Goal: Task Accomplishment & Management: Use online tool/utility

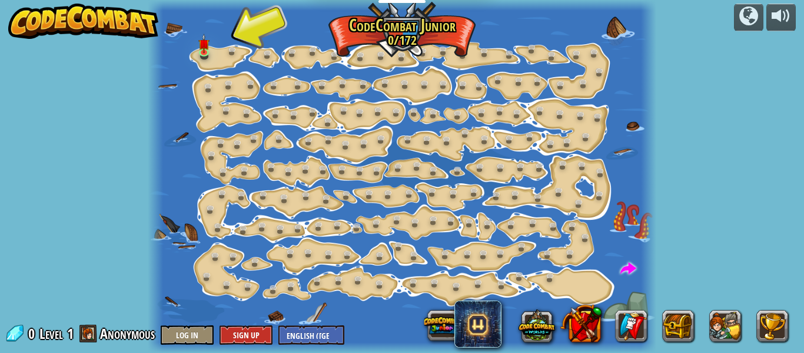
click at [143, 334] on span "Anonymous" at bounding box center [127, 333] width 55 height 19
click at [735, 327] on button at bounding box center [726, 326] width 32 height 32
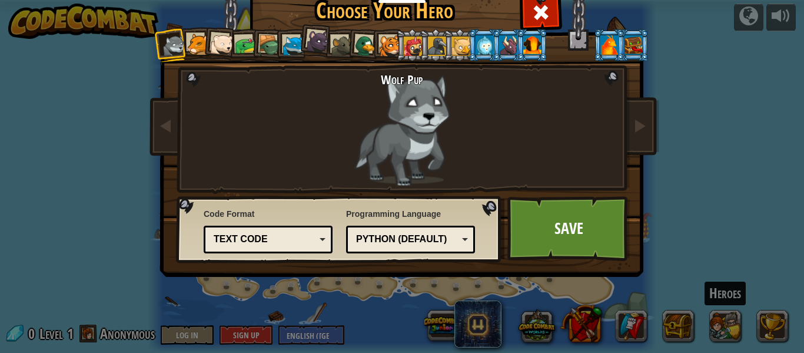
click at [214, 48] on div at bounding box center [222, 45] width 24 height 24
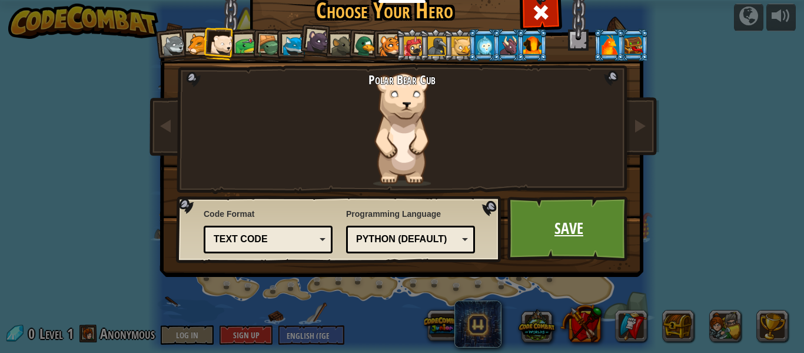
click at [584, 230] on link "Save" at bounding box center [569, 228] width 123 height 65
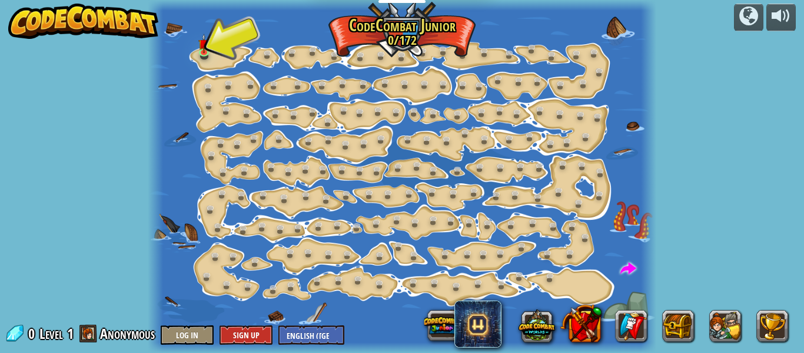
click at [223, 54] on div at bounding box center [402, 176] width 508 height 353
click at [0, 93] on div "powered by Step Change (Locked) Change step arguments. Go Smart (Locked) Now we…" at bounding box center [402, 176] width 804 height 353
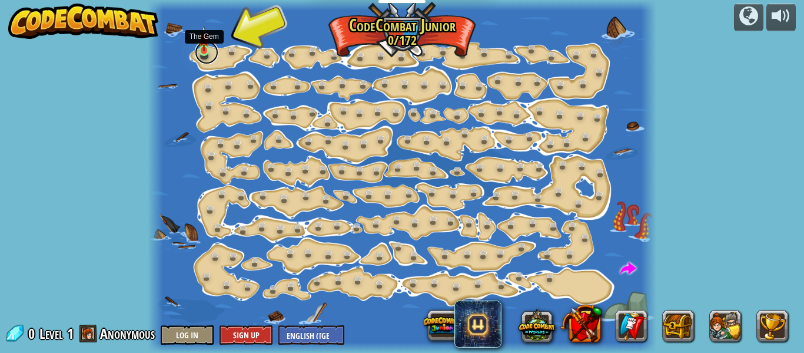
click at [209, 54] on link at bounding box center [207, 53] width 24 height 24
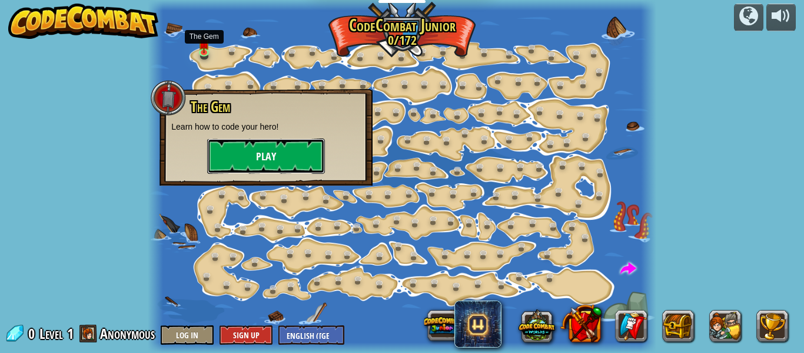
click at [292, 163] on button "Play" at bounding box center [266, 155] width 118 height 35
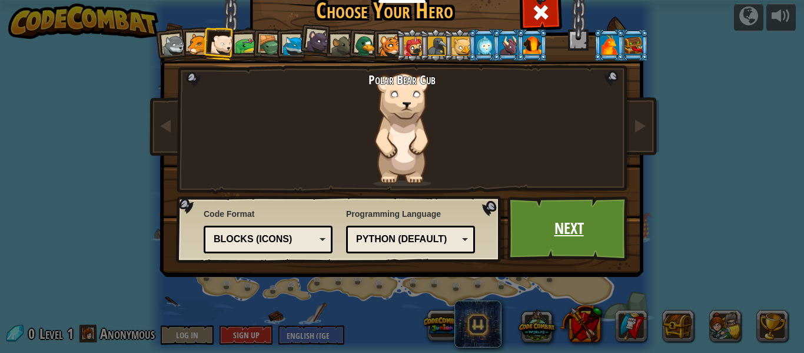
click at [580, 230] on link "Next" at bounding box center [569, 228] width 123 height 65
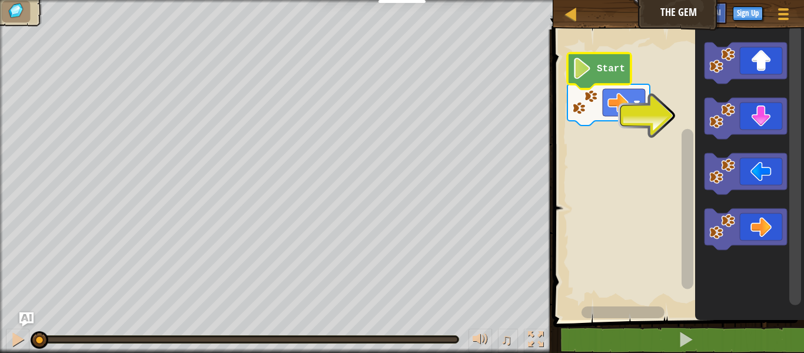
click at [593, 69] on icon "Blockly Workspace" at bounding box center [600, 71] width 64 height 36
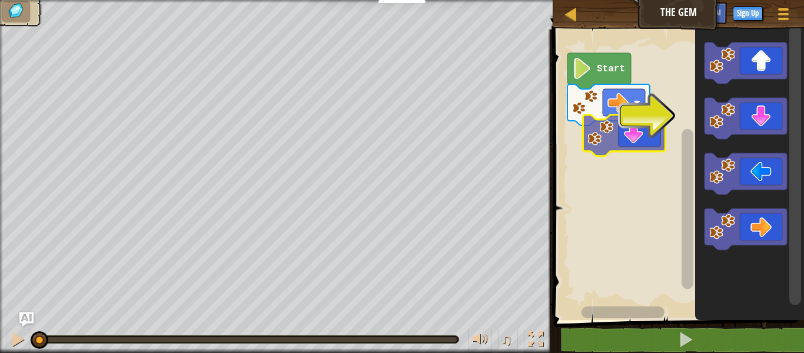
click at [651, 140] on div "Start" at bounding box center [677, 172] width 254 height 296
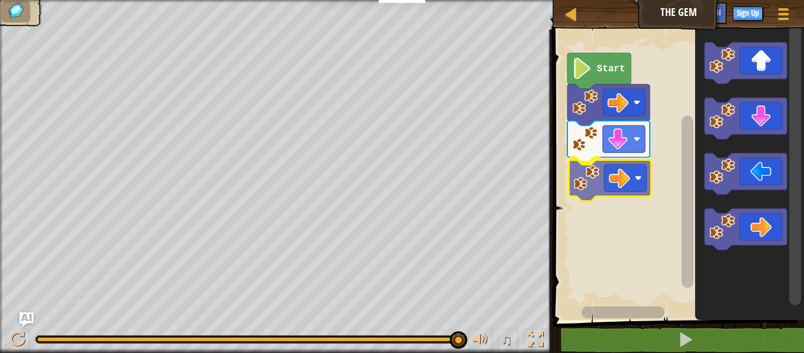
click at [615, 164] on div "Start" at bounding box center [677, 172] width 254 height 296
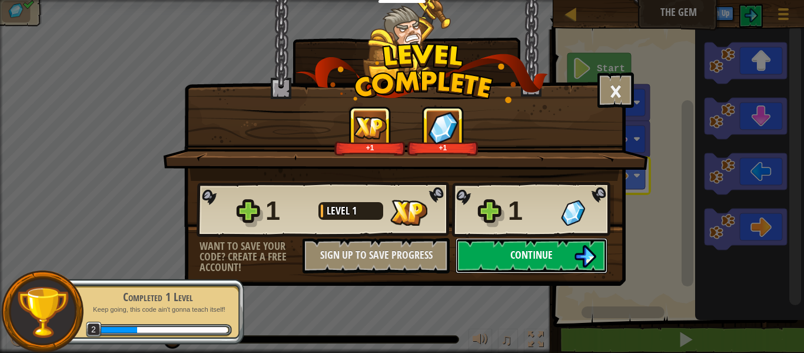
click at [570, 244] on button "Continue" at bounding box center [532, 255] width 152 height 35
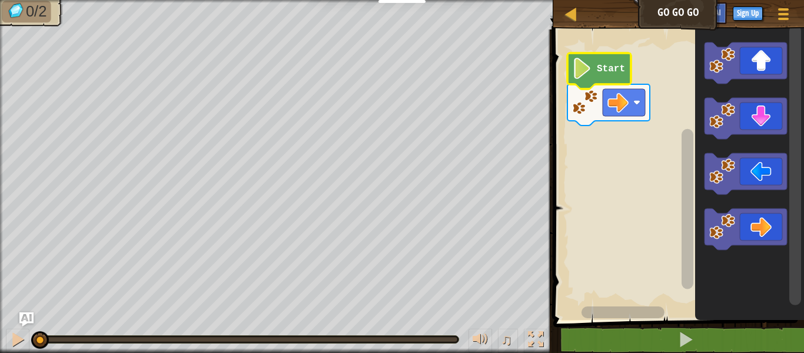
click at [618, 81] on icon "Blockly Workspace" at bounding box center [600, 71] width 64 height 36
click at [618, 77] on icon "Blockly Workspace" at bounding box center [600, 71] width 64 height 36
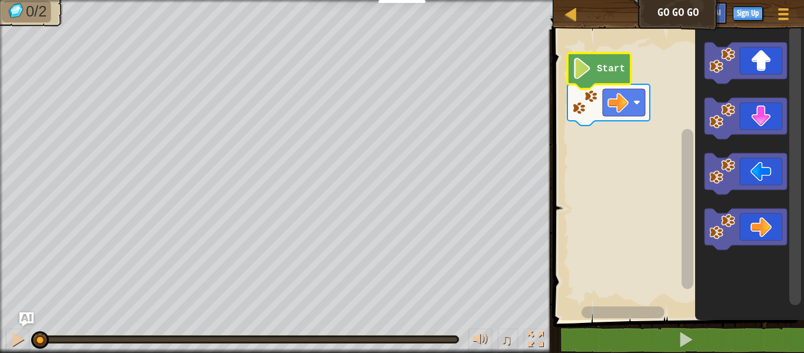
click at [618, 77] on icon "Blockly Workspace" at bounding box center [600, 71] width 64 height 36
click at [712, 141] on icon "Blockly Workspace" at bounding box center [750, 172] width 109 height 296
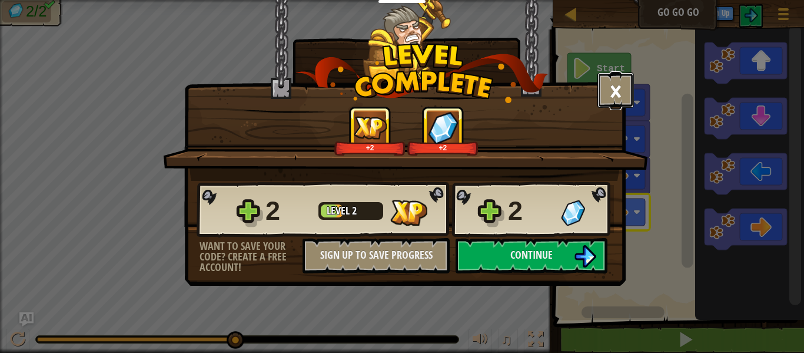
click at [624, 92] on button "×" at bounding box center [616, 89] width 37 height 35
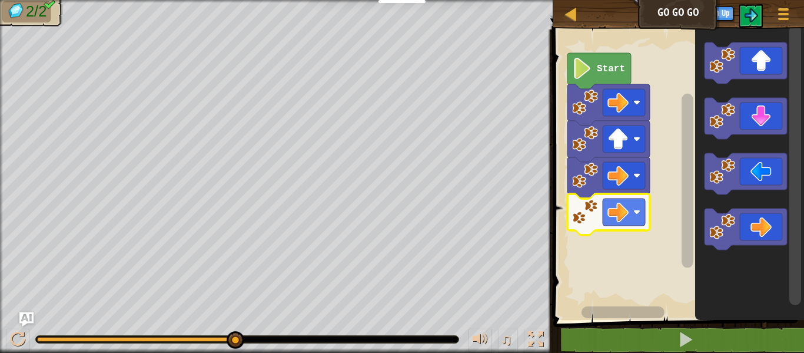
click at [612, 57] on icon "Blockly Workspace" at bounding box center [600, 71] width 64 height 36
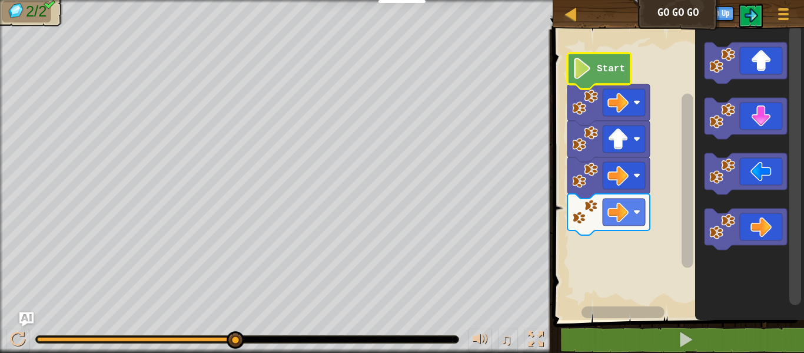
click at [611, 70] on text "Start" at bounding box center [611, 69] width 28 height 11
click at [623, 58] on icon "Blockly Workspace" at bounding box center [600, 71] width 64 height 36
click at [616, 58] on icon "Blockly Workspace" at bounding box center [600, 71] width 64 height 36
click at [615, 64] on text "Start" at bounding box center [611, 69] width 28 height 11
click at [613, 69] on text "Start" at bounding box center [611, 69] width 28 height 11
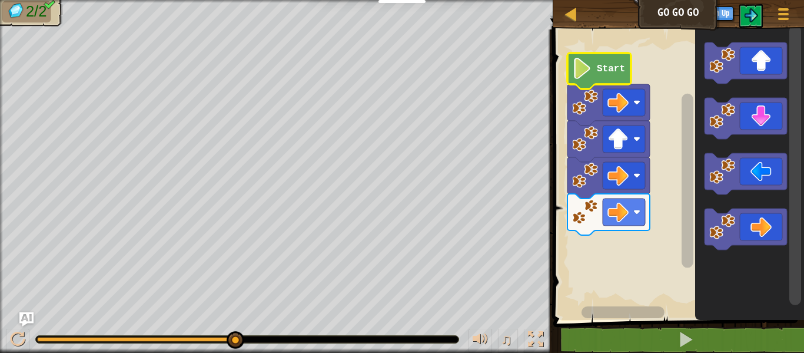
click at [613, 68] on text "Start" at bounding box center [611, 69] width 28 height 11
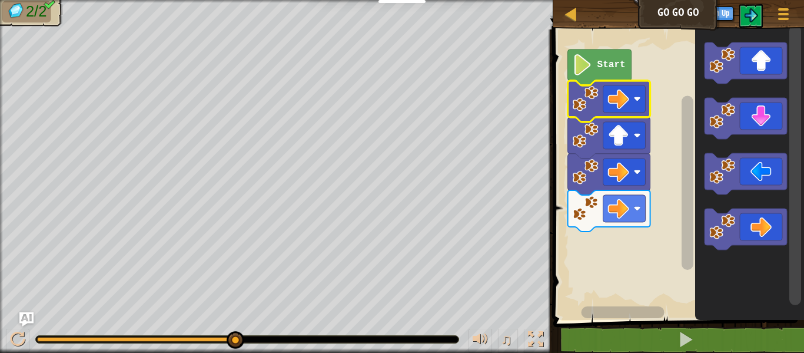
click at [614, 84] on icon "Blockly Workspace" at bounding box center [609, 101] width 82 height 41
click at [644, 59] on rect "Blockly Workspace" at bounding box center [677, 172] width 254 height 296
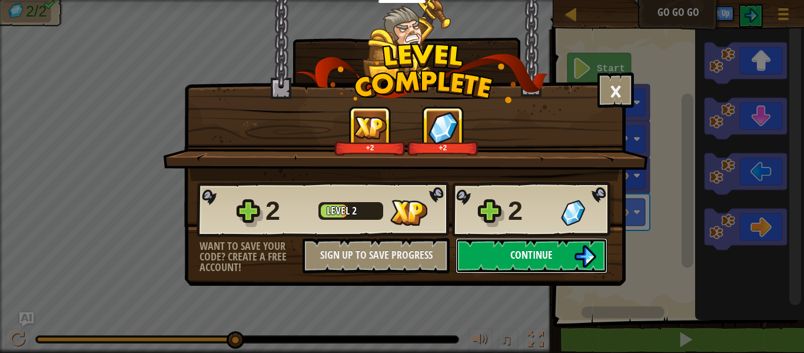
click at [598, 272] on button "Continue" at bounding box center [532, 255] width 152 height 35
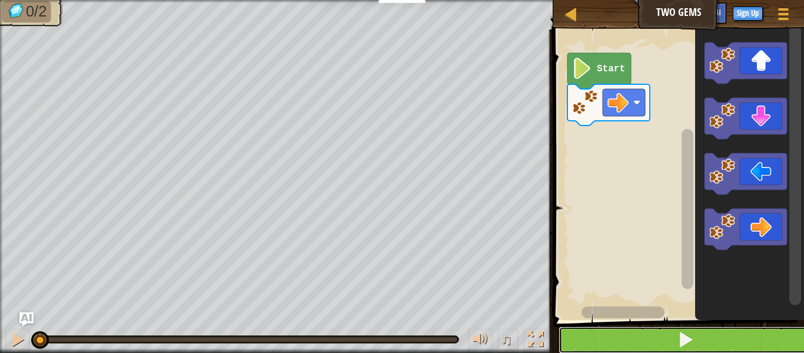
click at [687, 342] on span at bounding box center [686, 339] width 16 height 16
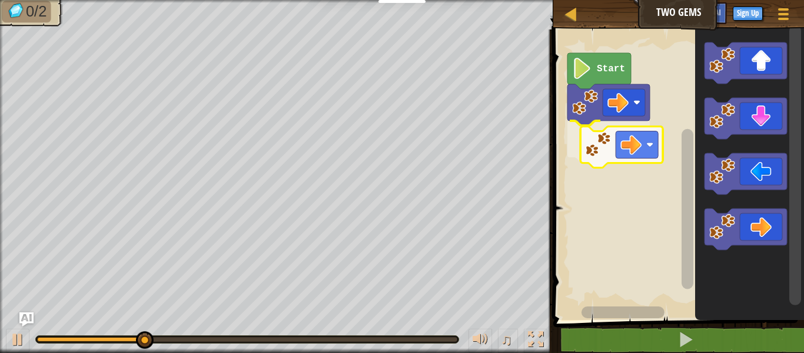
click at [585, 145] on div "Start" at bounding box center [677, 172] width 254 height 296
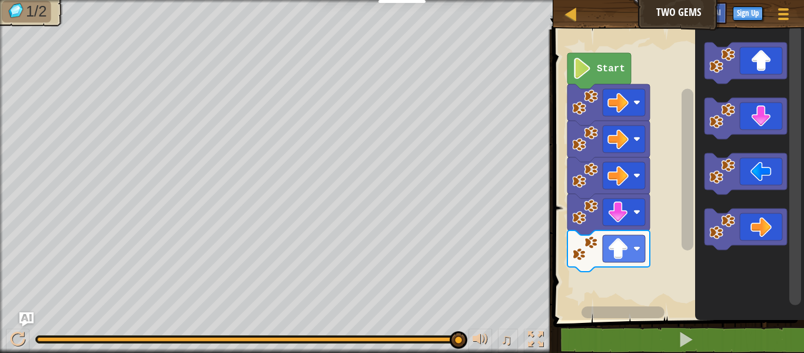
click at [597, 75] on icon "Blockly Workspace" at bounding box center [600, 71] width 64 height 36
click at [618, 54] on icon "Blockly Workspace" at bounding box center [600, 71] width 64 height 36
click at [630, 59] on icon "Blockly Workspace" at bounding box center [600, 71] width 64 height 36
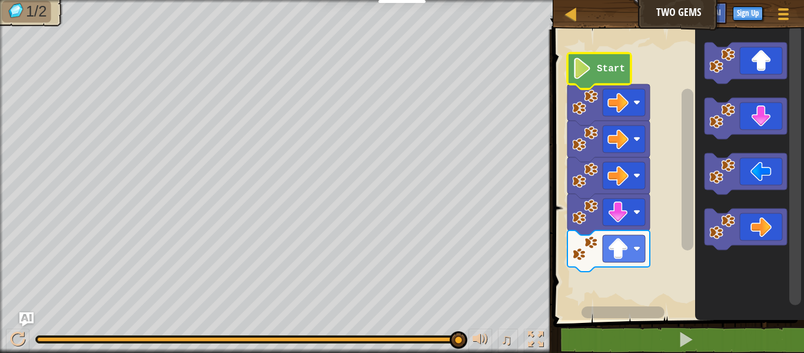
click at [628, 64] on icon "Blockly Workspace" at bounding box center [600, 71] width 64 height 36
click at [629, 68] on icon "Blockly Workspace" at bounding box center [600, 71] width 64 height 36
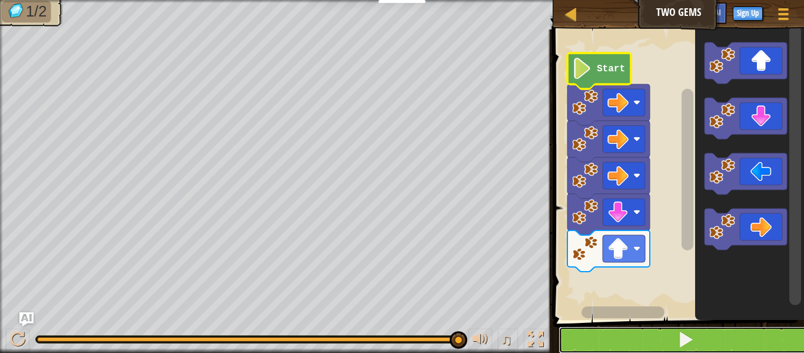
click at [665, 341] on button at bounding box center [686, 339] width 254 height 27
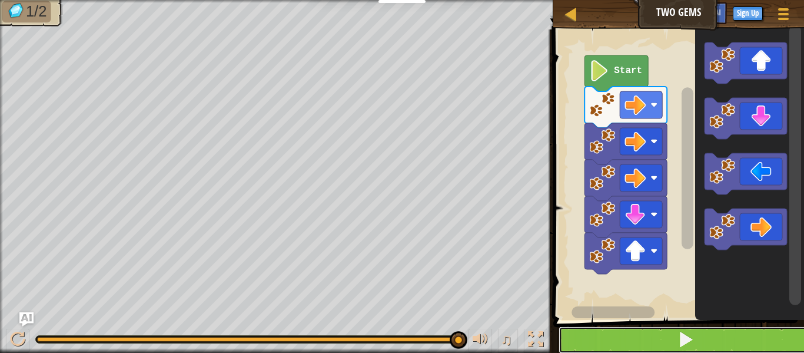
click at [712, 342] on button at bounding box center [686, 339] width 254 height 27
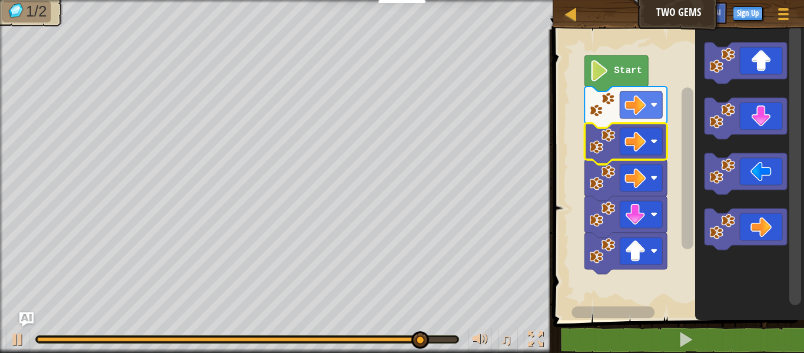
click at [616, 124] on icon "Blockly Workspace" at bounding box center [626, 143] width 82 height 41
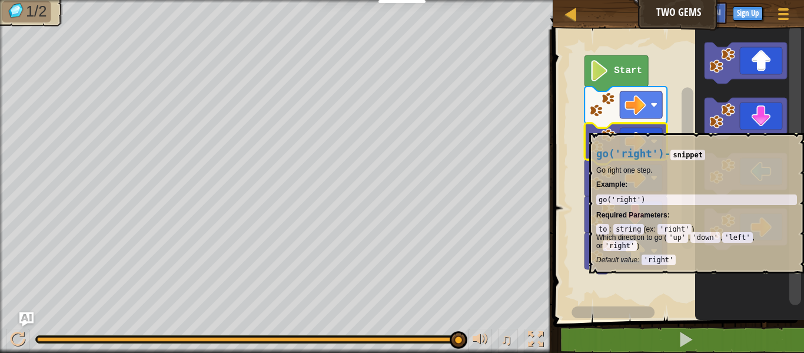
click at [692, 87] on rect "Blockly Workspace" at bounding box center [688, 168] width 12 height 162
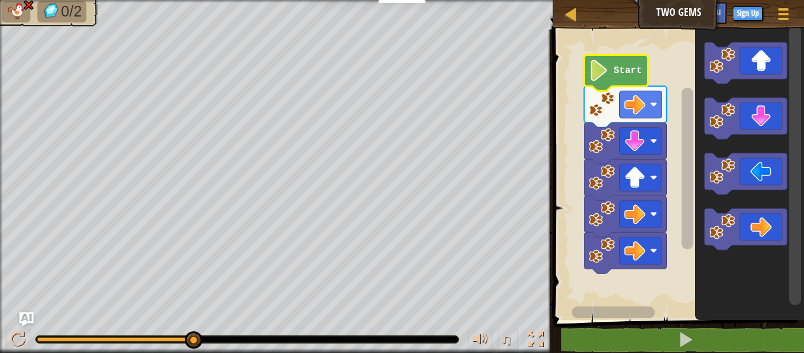
click at [627, 60] on icon "Blockly Workspace" at bounding box center [616, 73] width 64 height 36
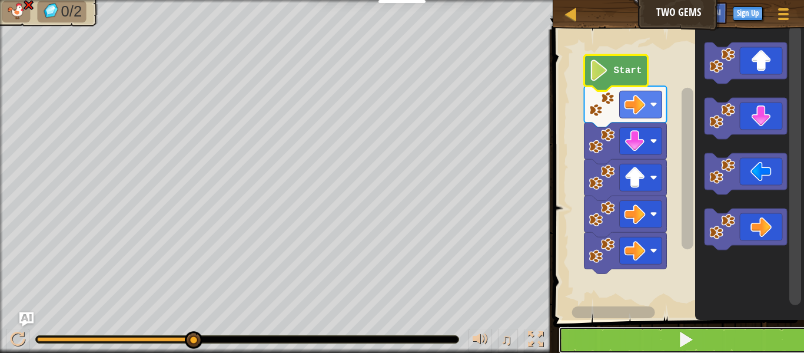
click at [702, 346] on button at bounding box center [686, 339] width 254 height 27
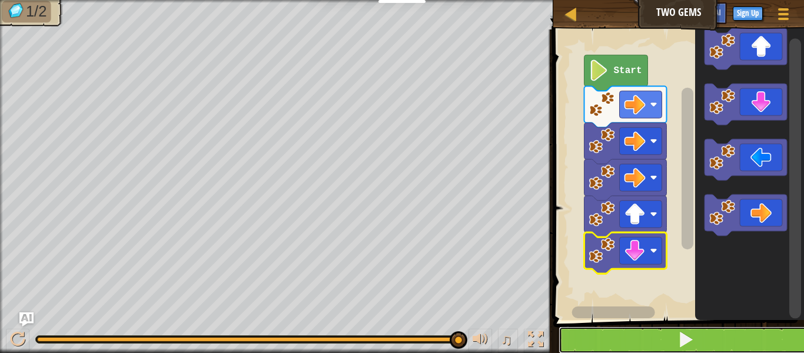
click at [706, 332] on button at bounding box center [686, 339] width 254 height 27
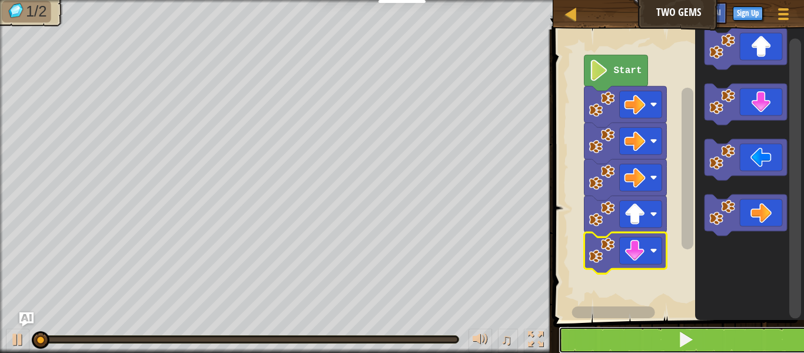
click at [697, 345] on button at bounding box center [686, 339] width 254 height 27
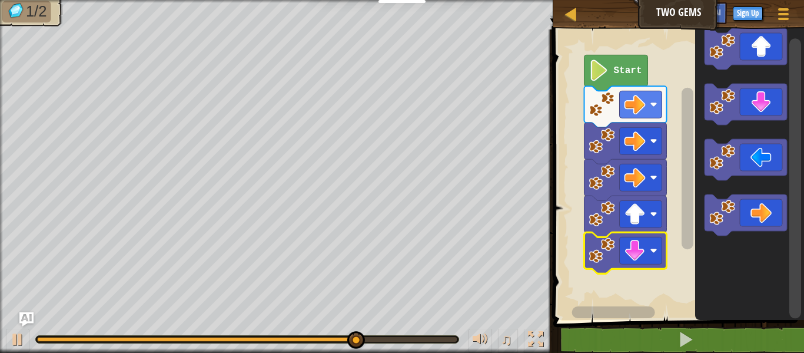
click at [655, 258] on rect "Blockly Workspace" at bounding box center [641, 250] width 42 height 27
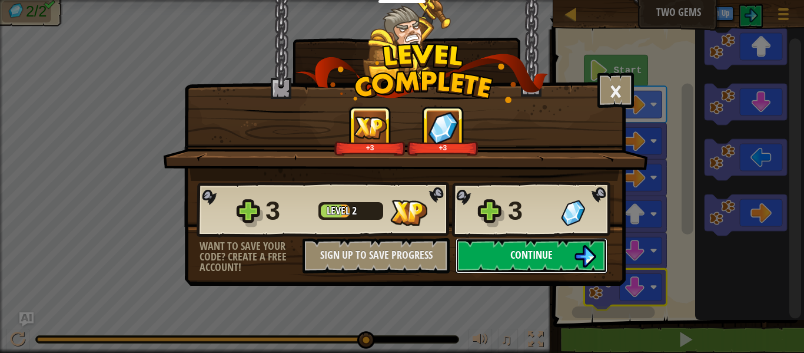
click at [547, 251] on span "Continue" at bounding box center [532, 254] width 42 height 15
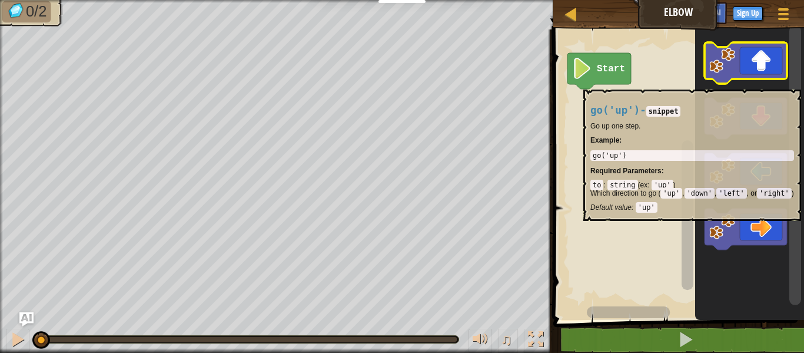
click at [614, 266] on rect "Blockly Workspace" at bounding box center [677, 172] width 254 height 296
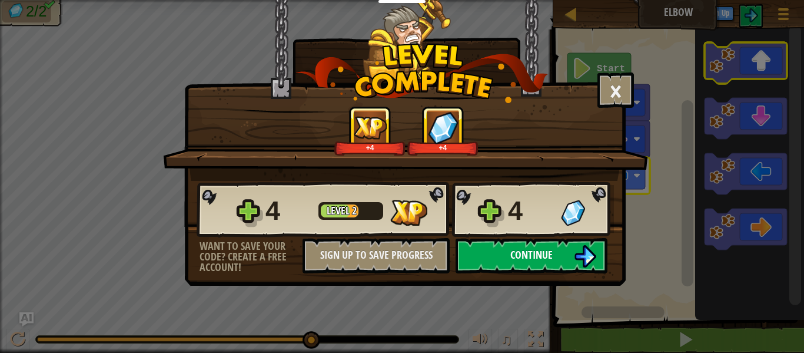
click at [596, 260] on img at bounding box center [585, 256] width 22 height 22
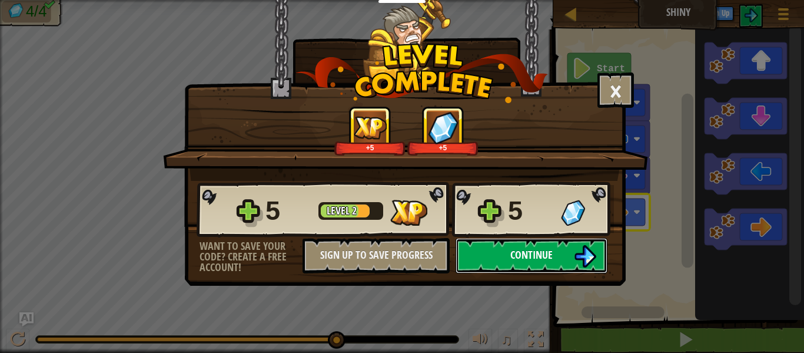
click at [585, 254] on img at bounding box center [585, 256] width 22 height 22
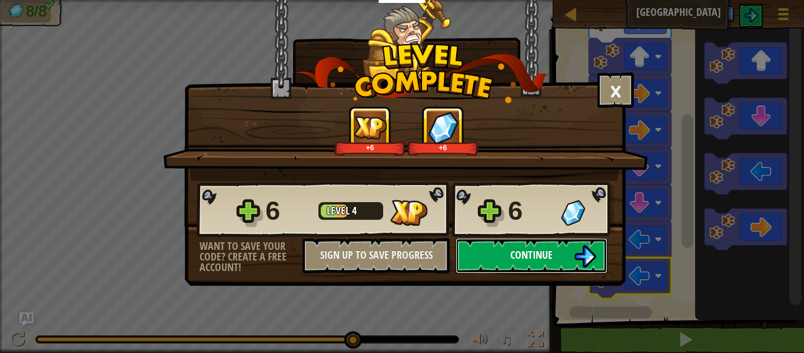
click at [578, 253] on img at bounding box center [585, 256] width 22 height 22
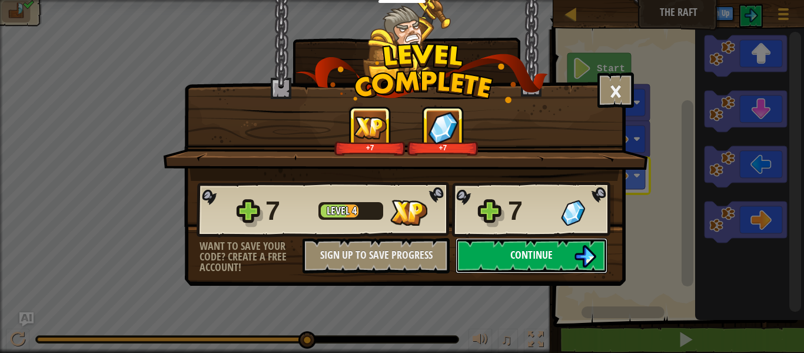
click at [587, 246] on img at bounding box center [585, 256] width 22 height 22
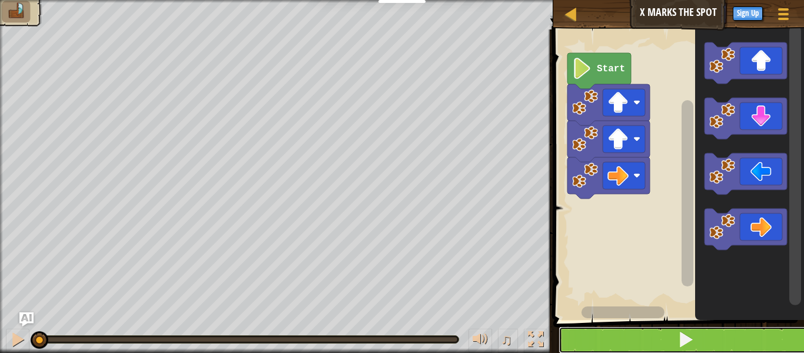
click at [578, 349] on button at bounding box center [686, 339] width 254 height 27
